Goal: Information Seeking & Learning: Learn about a topic

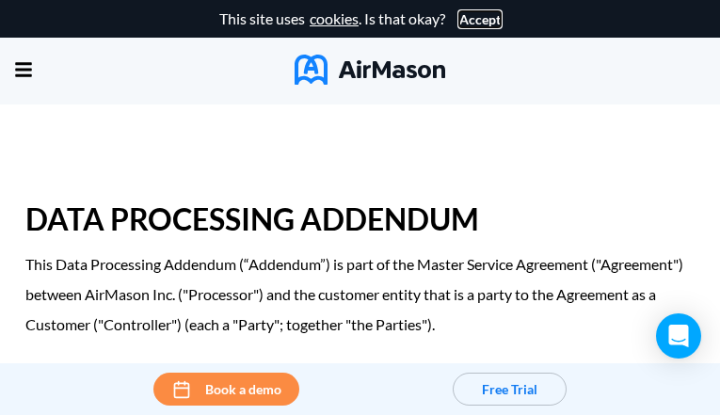
click at [474, 19] on button "Accept" at bounding box center [479, 19] width 41 height 15
